Goal: Task Accomplishment & Management: Use online tool/utility

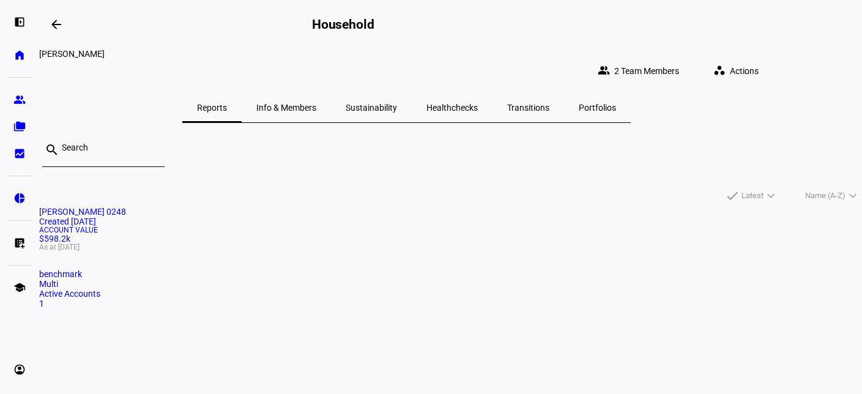
click at [759, 64] on span "Actions" at bounding box center [744, 71] width 29 height 24
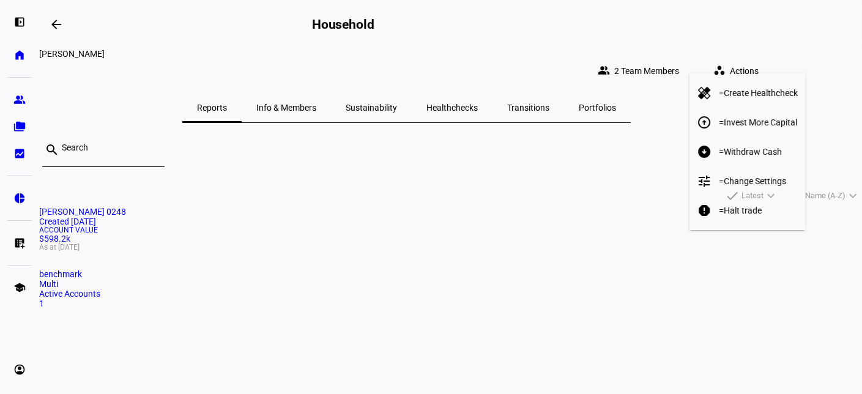
click at [760, 147] on span "Withdraw Cash" at bounding box center [753, 152] width 58 height 10
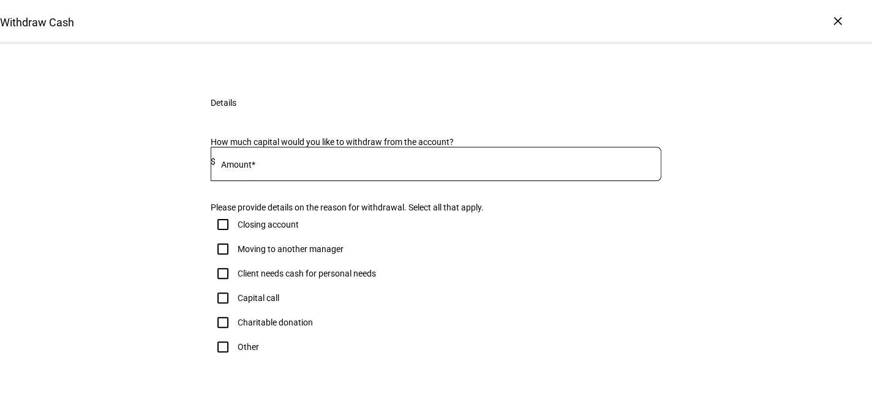
scroll to position [122, 0]
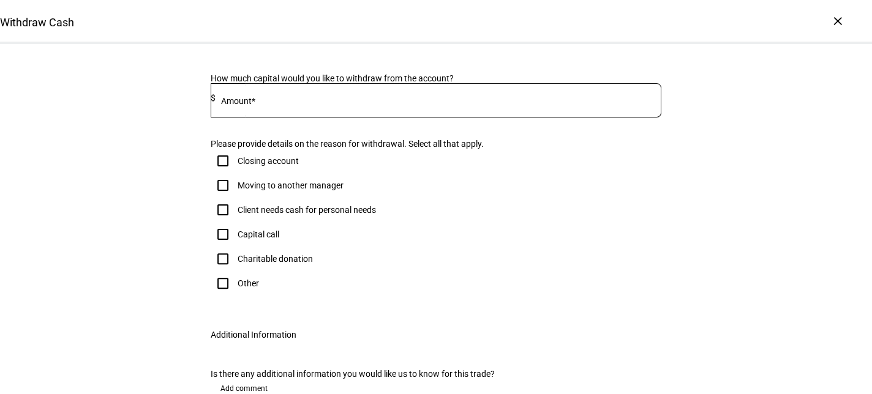
click at [242, 118] on div at bounding box center [438, 100] width 446 height 34
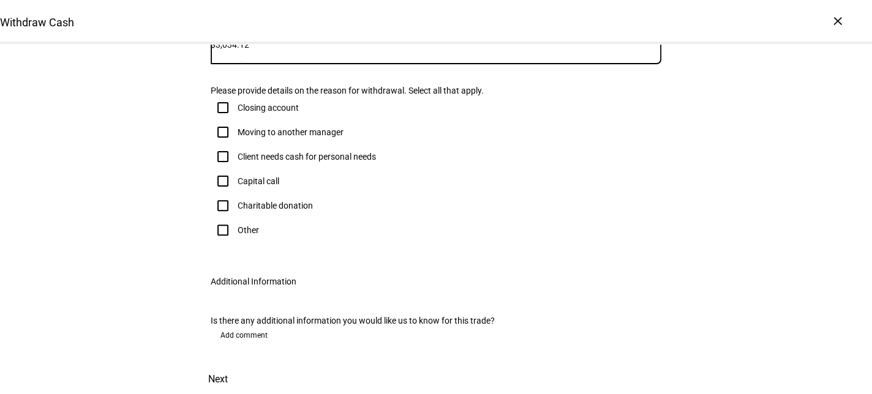
scroll to position [245, 0]
type input "3,034.12"
click at [219, 242] on input "Other" at bounding box center [223, 230] width 24 height 24
checkbox input "true"
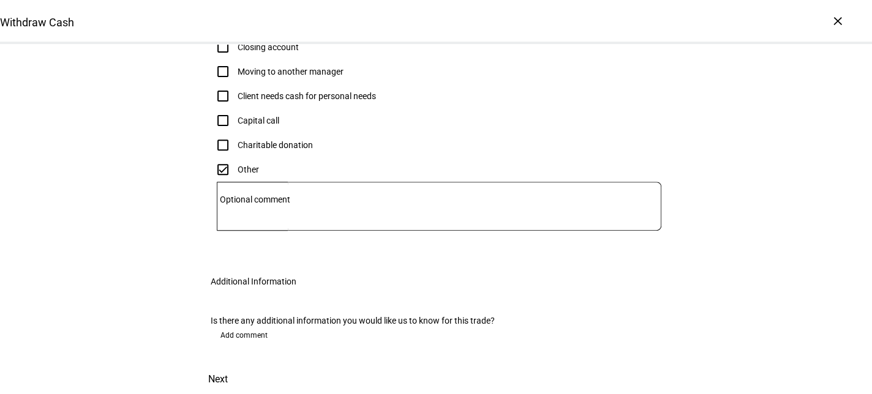
scroll to position [349, 0]
click at [245, 204] on mat-label "Optional comment" at bounding box center [255, 200] width 70 height 10
click at [245, 221] on textarea "Optional comment" at bounding box center [439, 206] width 444 height 29
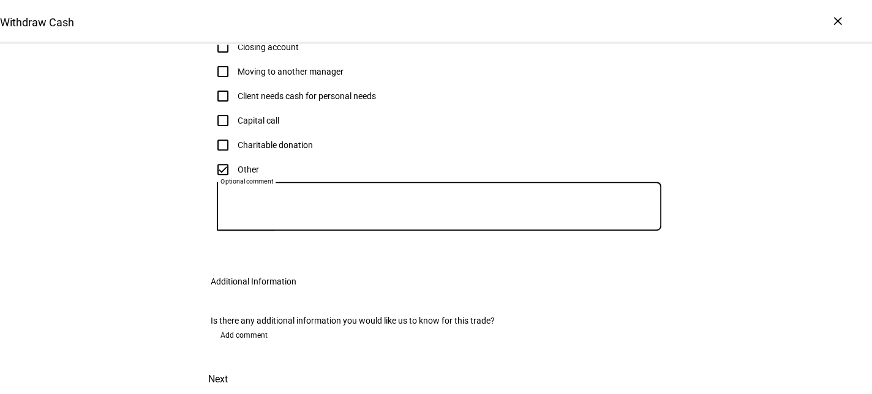
scroll to position [226, 0]
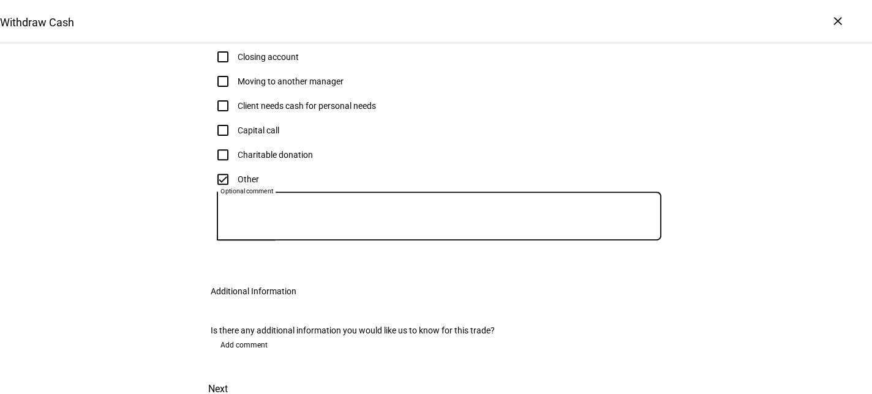
click at [222, 118] on input "Client needs cash for personal needs" at bounding box center [223, 106] width 24 height 24
checkbox input "true"
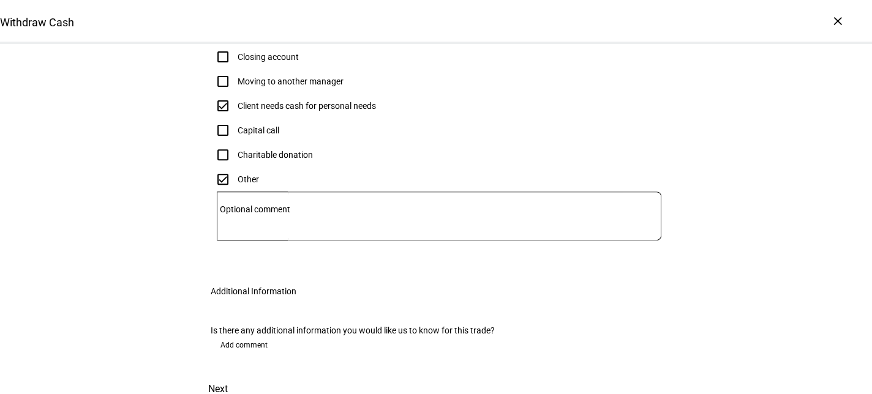
click at [217, 192] on input "Other" at bounding box center [223, 179] width 24 height 24
checkbox input "false"
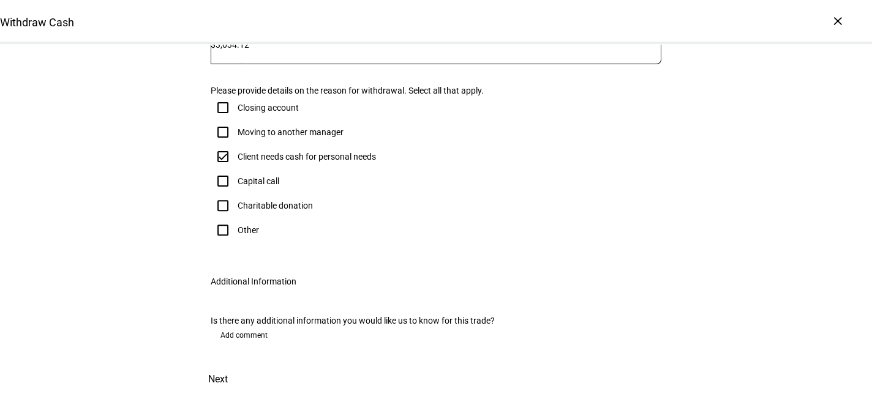
scroll to position [410, 0]
click at [228, 365] on span "Next" at bounding box center [218, 379] width 20 height 29
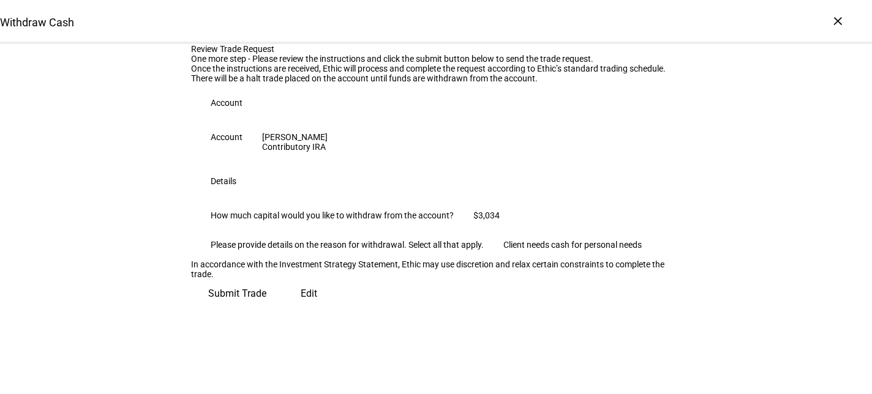
scroll to position [194, 0]
click at [266, 308] on span "Submit Trade" at bounding box center [237, 293] width 58 height 29
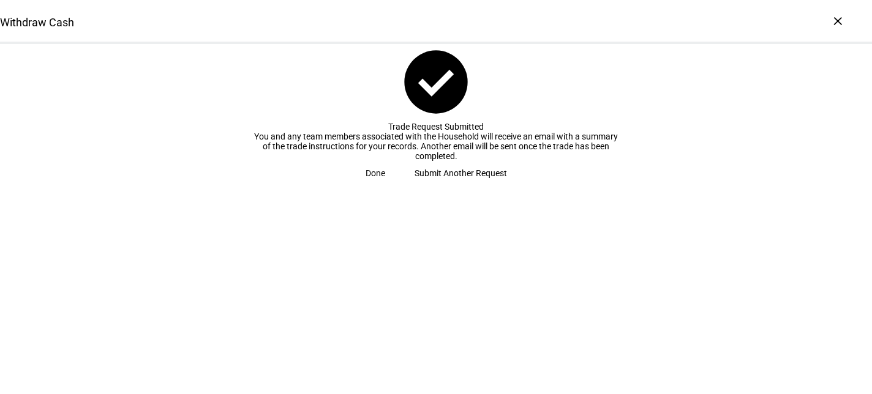
click at [385, 185] on span "Done" at bounding box center [375, 173] width 20 height 24
